Goal: Navigation & Orientation: Find specific page/section

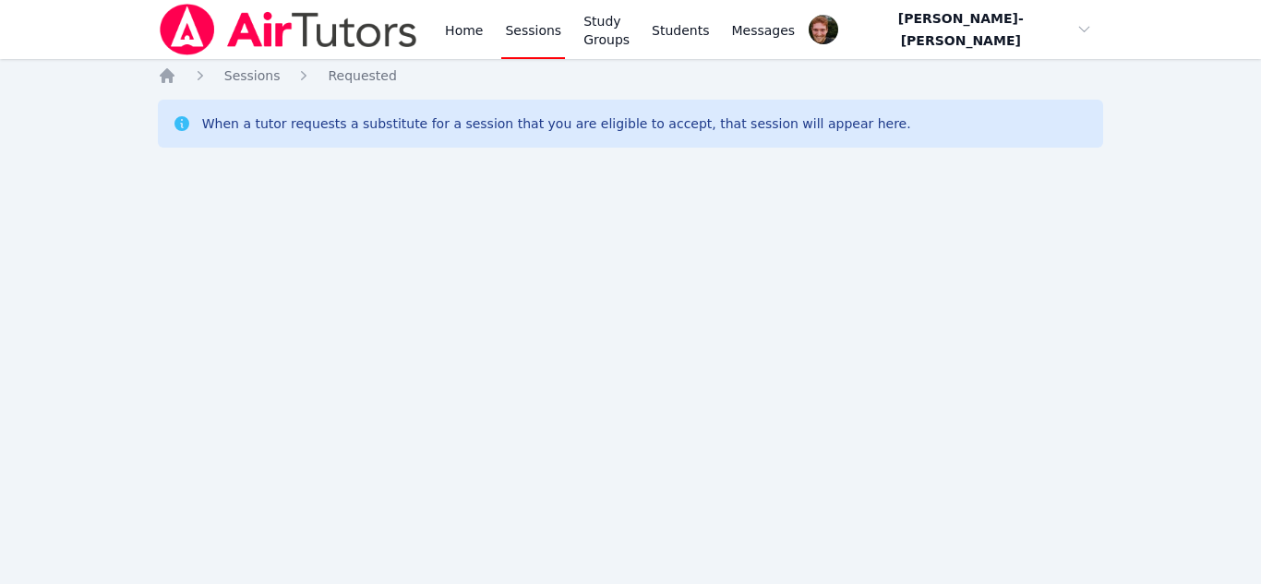
click at [0, 153] on div "Home Sessions Study Groups Students Messages Open user menu [PERSON_NAME]-[PERS…" at bounding box center [630, 292] width 1261 height 584
